Goal: Task Accomplishment & Management: Manage account settings

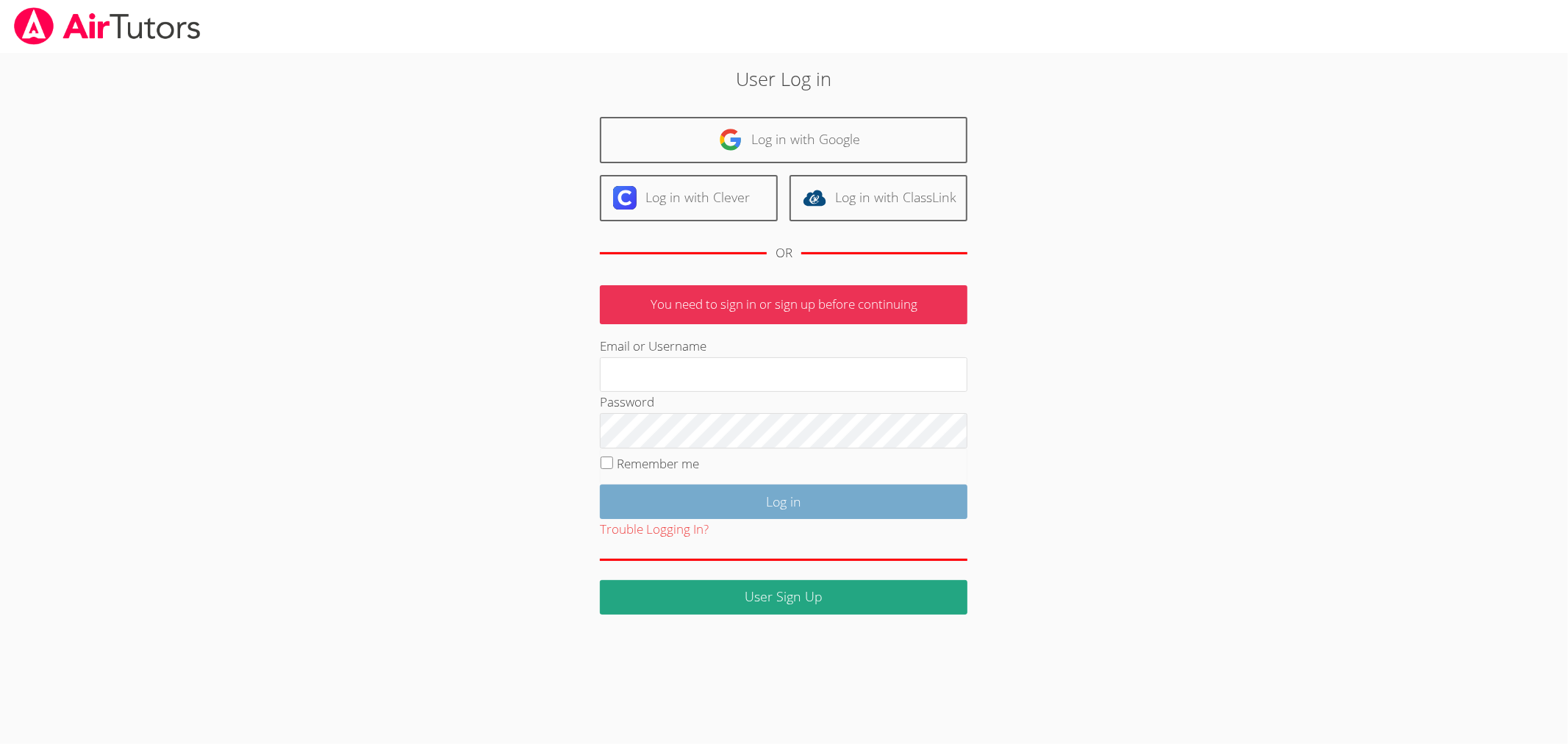
type input "[EMAIL_ADDRESS][DOMAIN_NAME]"
click at [873, 486] on input "Log in" at bounding box center [784, 501] width 368 height 35
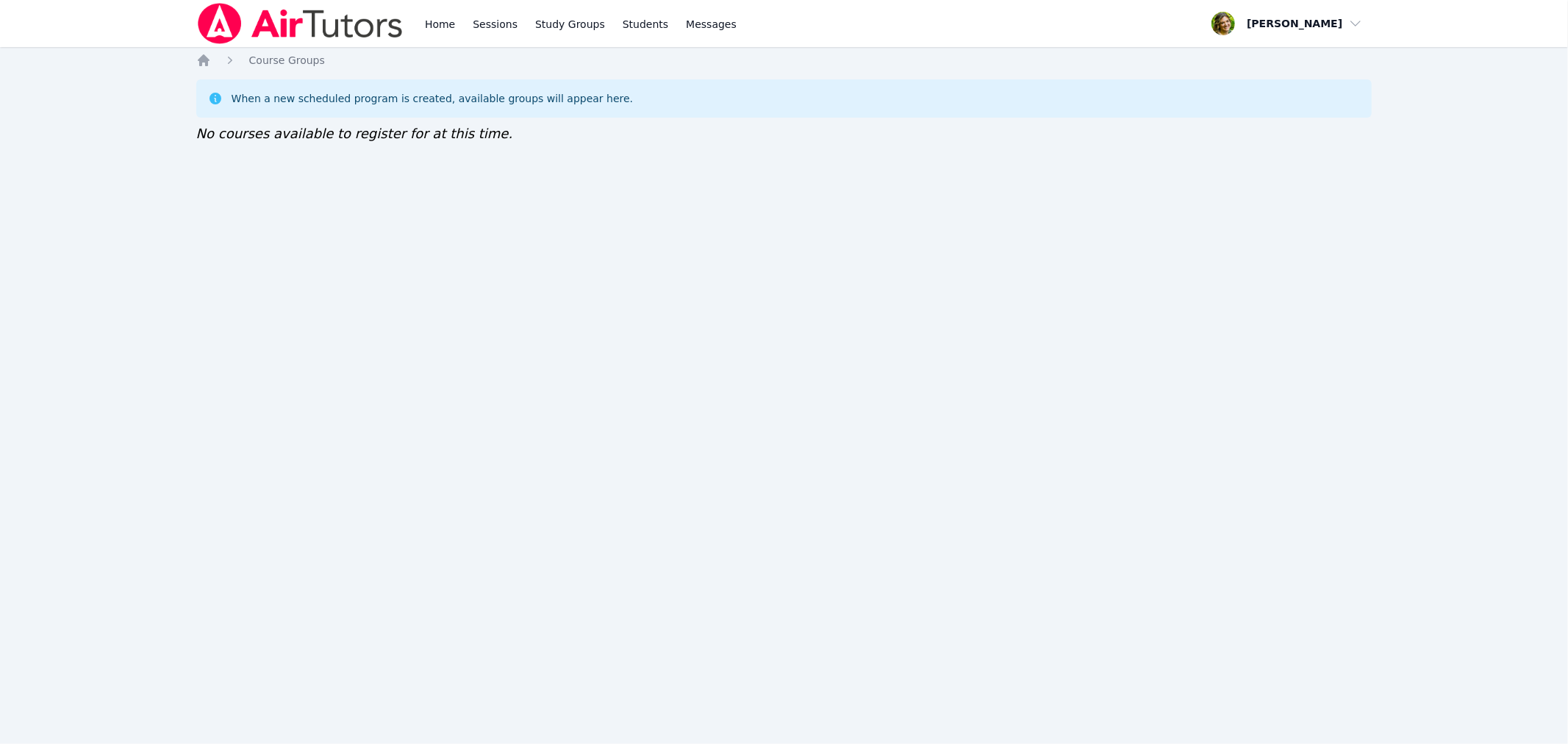
click at [316, 24] on img at bounding box center [300, 23] width 208 height 41
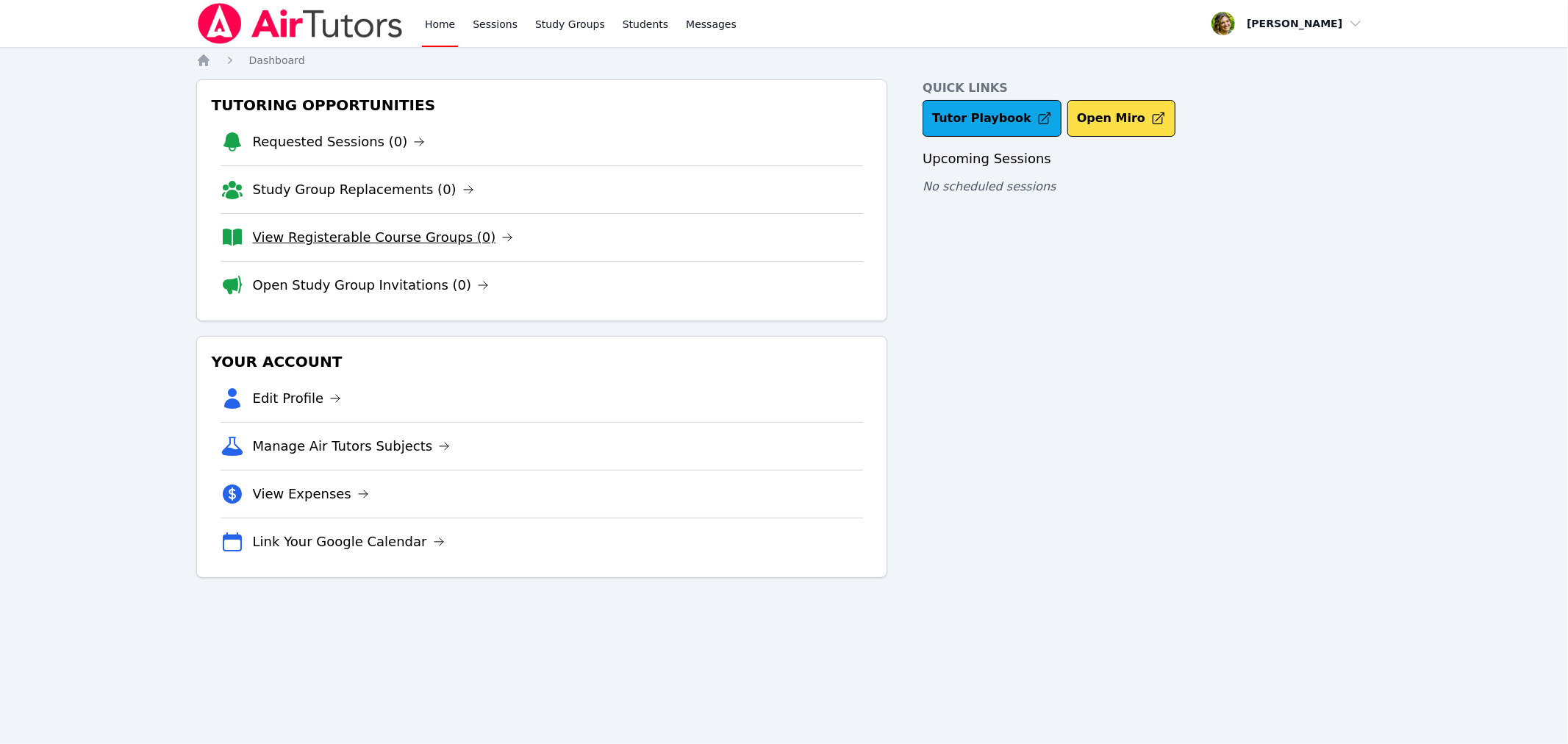
click at [431, 237] on link "View Registerable Course Groups (0)" at bounding box center [383, 237] width 261 height 21
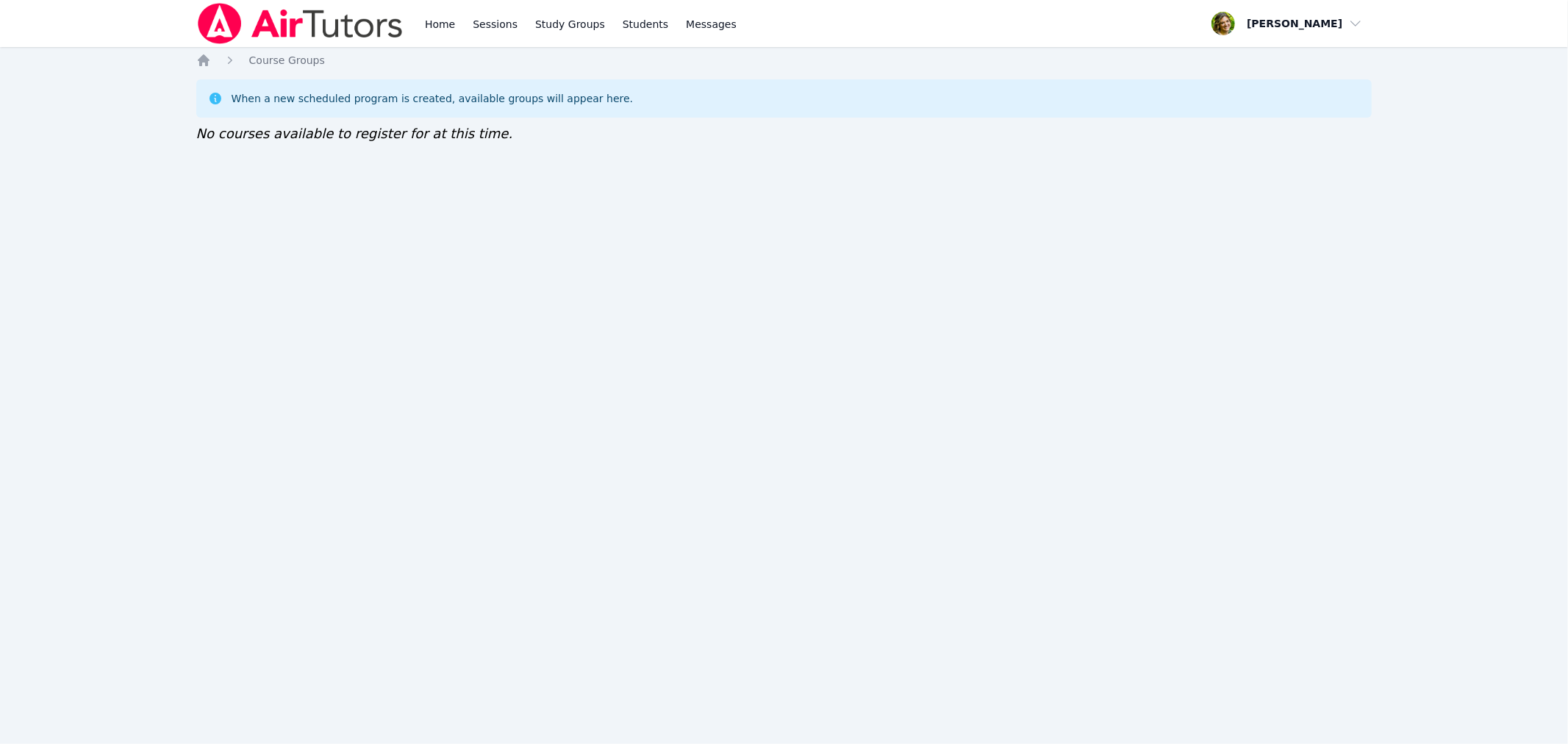
click at [192, 203] on div "Home Sessions Study Groups Students Messages Open user menu Kelsey Norton Open …" at bounding box center [784, 372] width 1568 height 744
